Goal: Find specific page/section: Find specific page/section

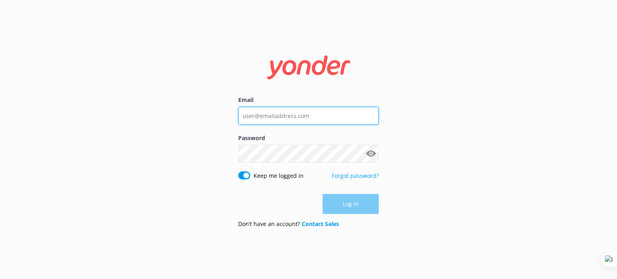
type input "[EMAIL_ADDRESS][DOMAIN_NAME]"
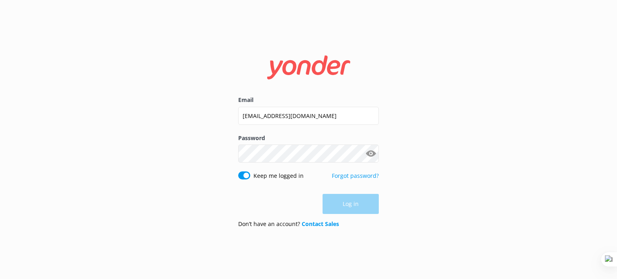
click at [346, 206] on div "Log in" at bounding box center [308, 204] width 141 height 20
click at [346, 205] on button "Log in" at bounding box center [351, 204] width 56 height 20
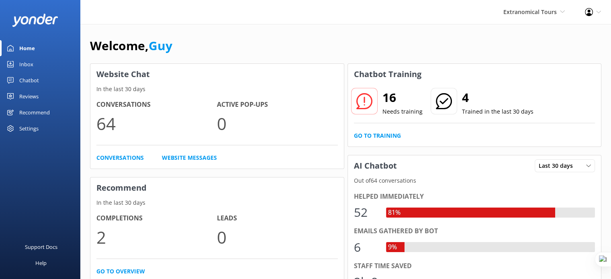
click at [29, 96] on div "Reviews" at bounding box center [28, 96] width 19 height 16
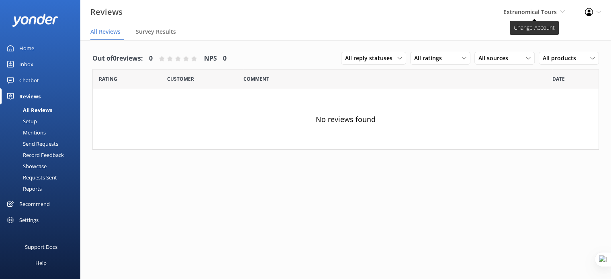
click at [543, 8] on span "Extranomical Tours" at bounding box center [529, 12] width 53 height 8
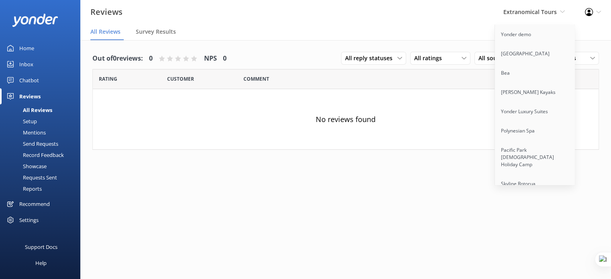
scroll to position [4987, 0]
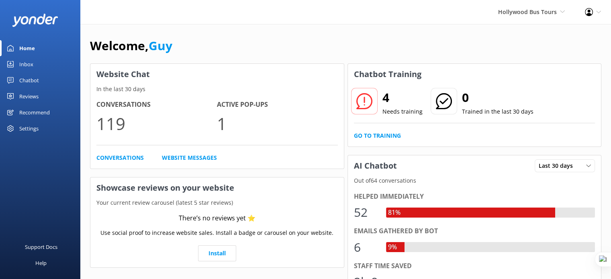
click at [28, 93] on div "Reviews" at bounding box center [28, 96] width 19 height 16
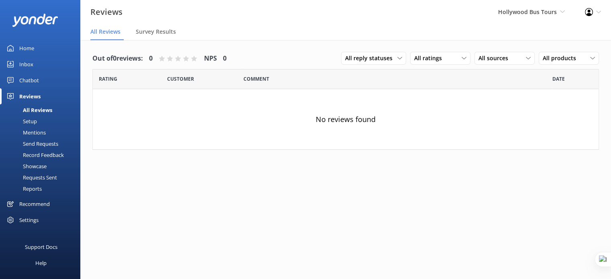
click at [32, 81] on div "Chatbot" at bounding box center [29, 80] width 20 height 16
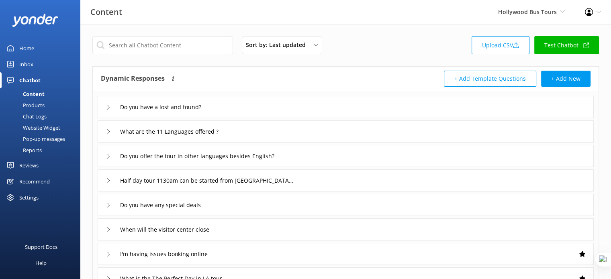
click at [472, 24] on div "Content Hollywood Bus Tours Yonder demo [GEOGRAPHIC_DATA] Bea [PERSON_NAME] Kay…" at bounding box center [305, 12] width 611 height 24
